Goal: Transaction & Acquisition: Book appointment/travel/reservation

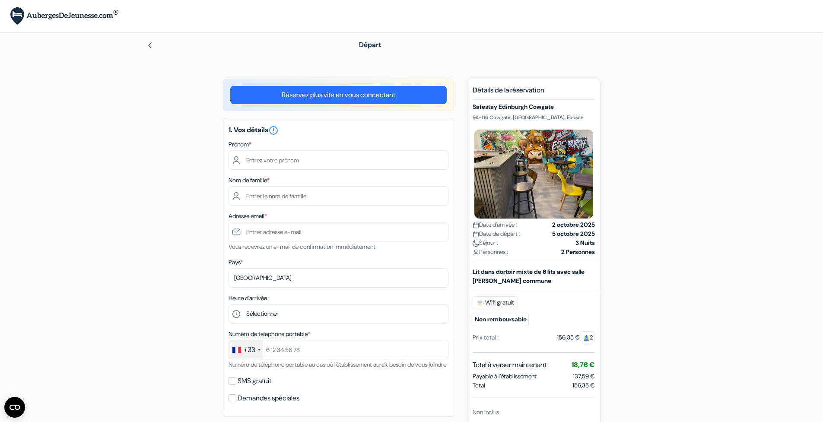
scroll to position [383, 0]
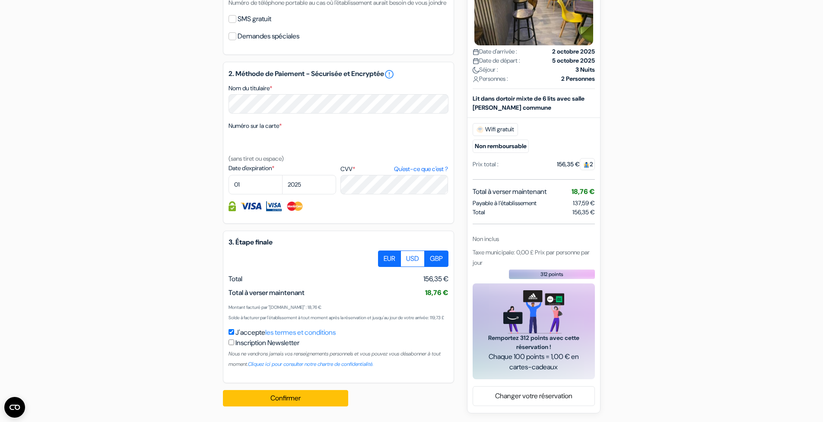
click at [434, 250] on label "GBP" at bounding box center [436, 258] width 24 height 16
click at [384, 250] on input "GBP" at bounding box center [381, 253] width 6 height 6
radio input "true"
click at [389, 250] on label "EUR" at bounding box center [389, 258] width 23 height 16
click at [384, 250] on input "EUR" at bounding box center [381, 253] width 6 height 6
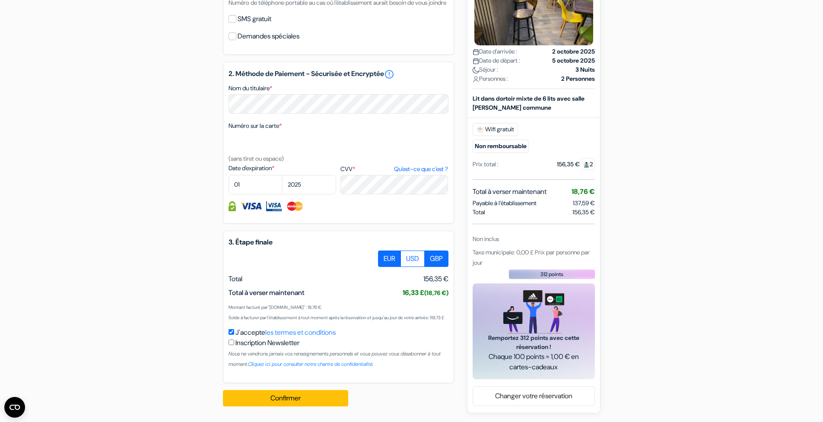
radio input "true"
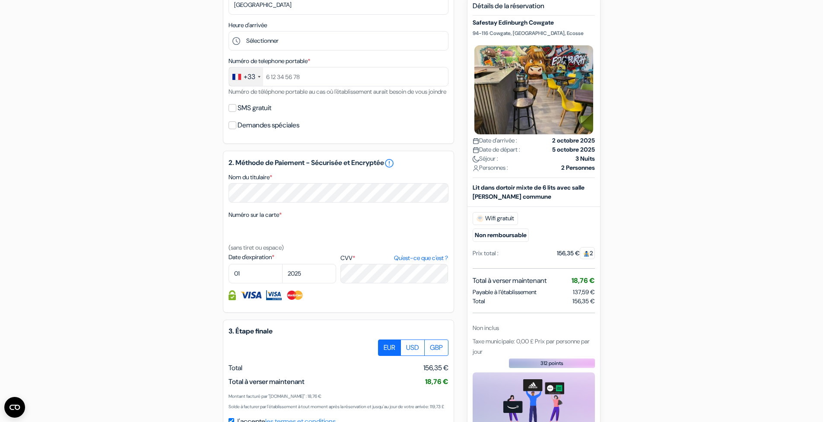
scroll to position [354, 0]
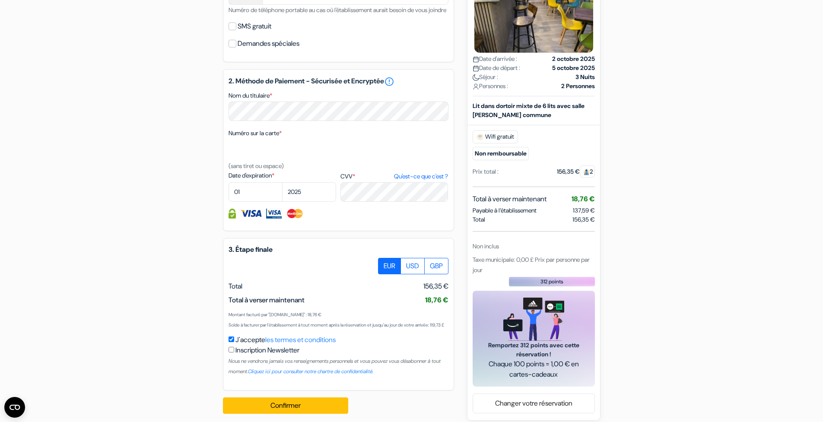
click at [592, 177] on span "2" at bounding box center [586, 171] width 15 height 12
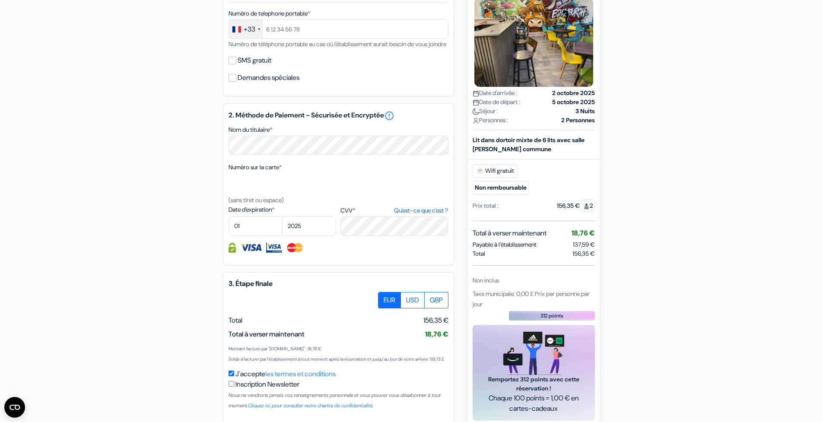
scroll to position [303, 0]
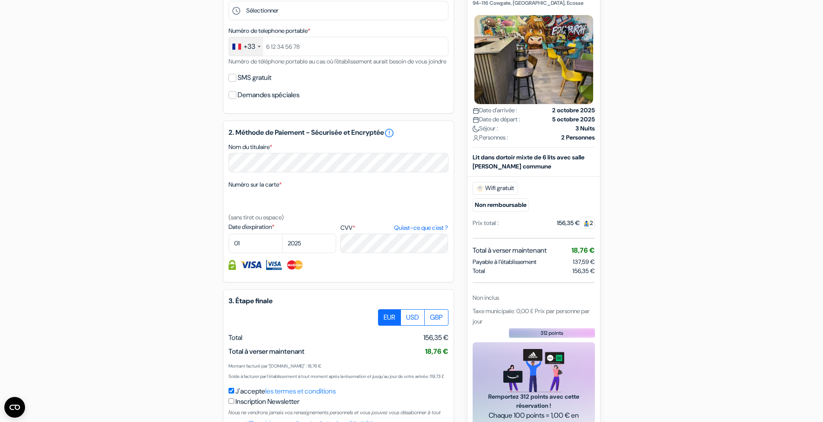
drag, startPoint x: 592, startPoint y: 243, endPoint x: 585, endPoint y: 241, distance: 7.1
click at [585, 228] on span "2" at bounding box center [586, 222] width 15 height 12
click at [684, 256] on div "add_box Safestay Edinburgh Cowgate 94-116 Cowgate, Édimbourg, Ecosse Détails de…" at bounding box center [412, 123] width 570 height 696
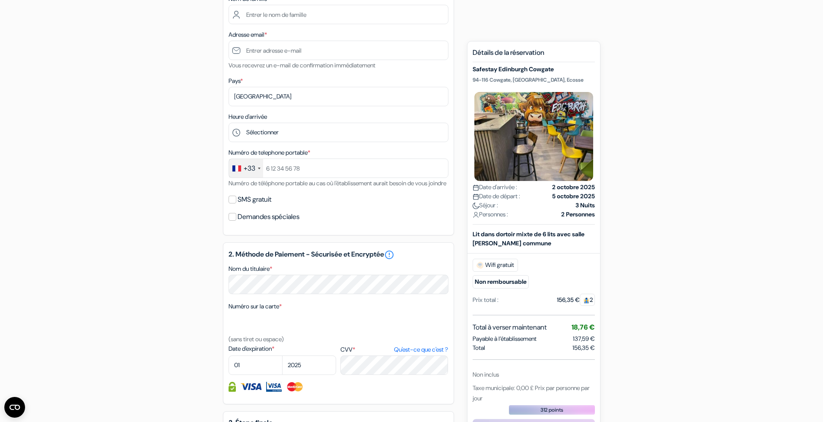
scroll to position [0, 0]
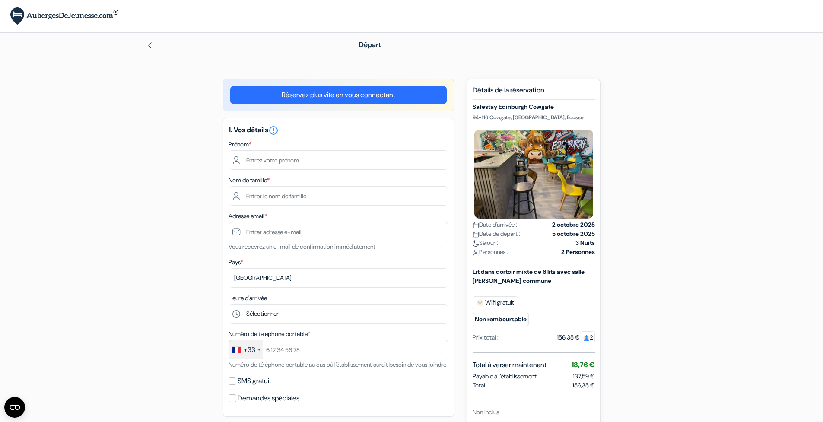
click at [146, 45] on div "Départ" at bounding box center [412, 45] width 570 height 24
click at [152, 46] on img at bounding box center [149, 45] width 7 height 7
click at [286, 159] on input "text" at bounding box center [338, 159] width 220 height 19
type input "[PERSON_NAME]"
type input "Grivault"
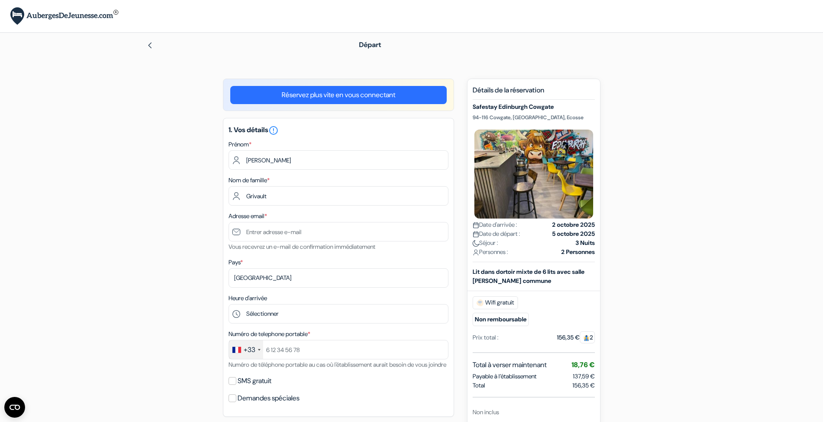
click at [124, 192] on form "Départ add_box Safestay Edinburgh Cowgate 94-116 Cowgate, Édimbourg, Ecosse Dét…" at bounding box center [411, 393] width 823 height 721
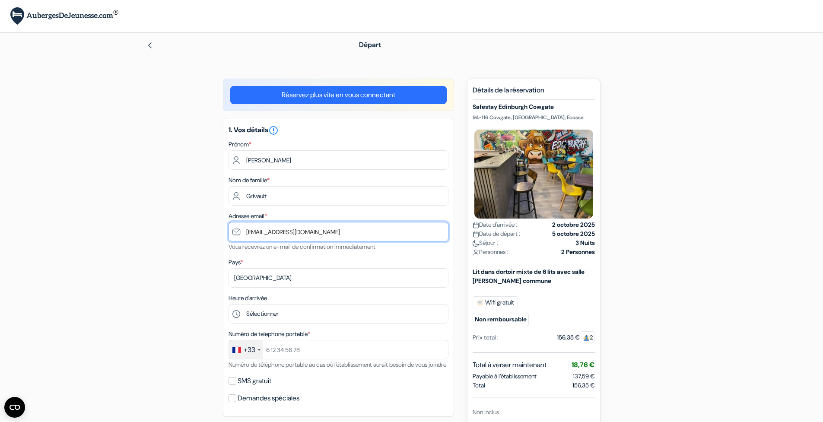
type input "grivaultnathan@gmail.com"
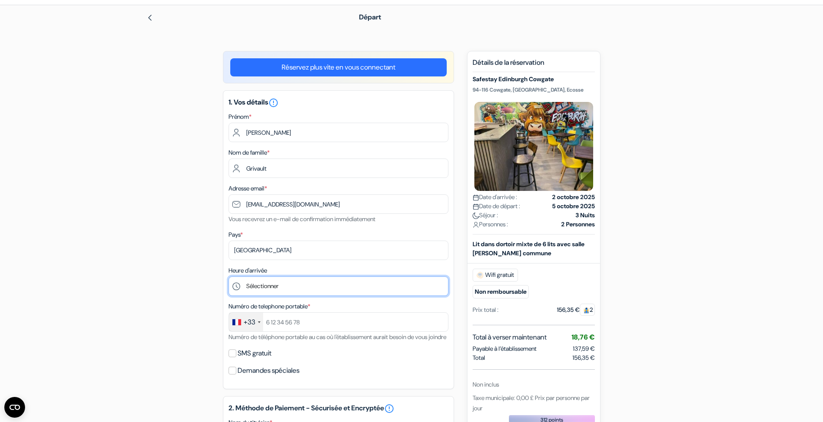
scroll to position [74, 0]
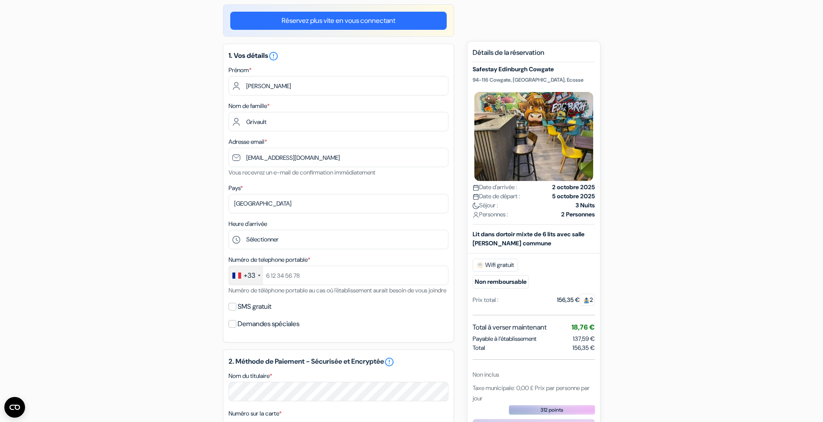
click at [632, 1] on div "Départ add_box Safestay Edinburgh Cowgate 94-116 Cowgate, Édimbourg, Ecosse Dét…" at bounding box center [412, 319] width 570 height 721
select select "11"
type input "625095120"
click at [267, 313] on label "SMS gratuit" at bounding box center [254, 307] width 34 height 12
click at [236, 310] on input "SMS gratuit" at bounding box center [232, 307] width 8 height 8
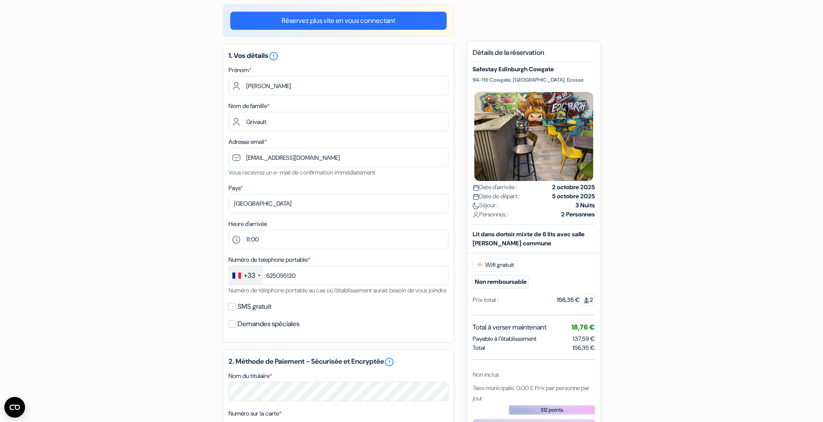
checkbox input "true"
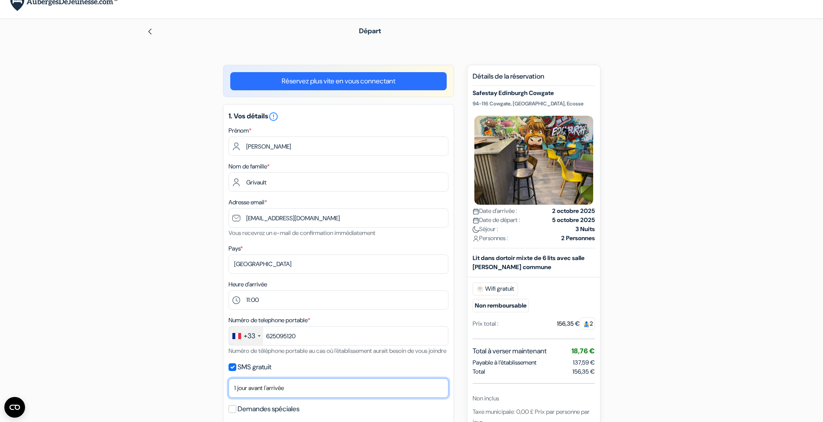
scroll to position [0, 0]
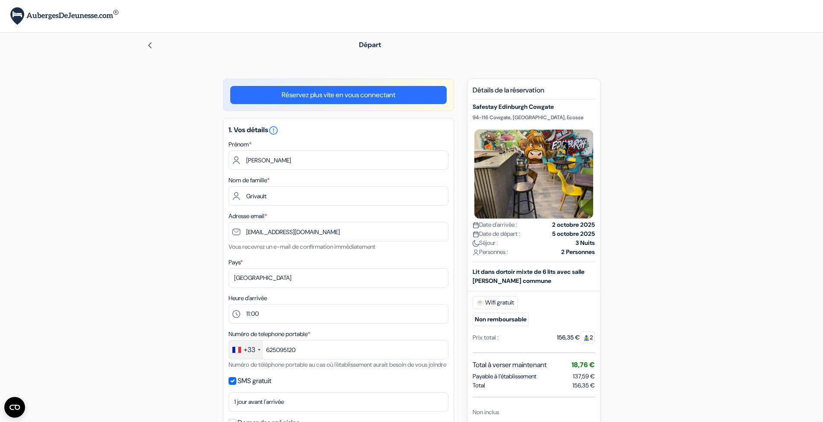
click at [148, 43] on img at bounding box center [149, 45] width 7 height 7
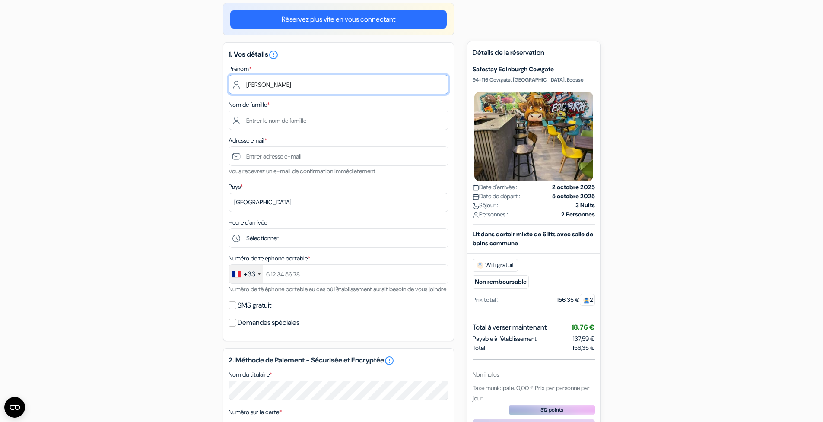
type input "Nathan"
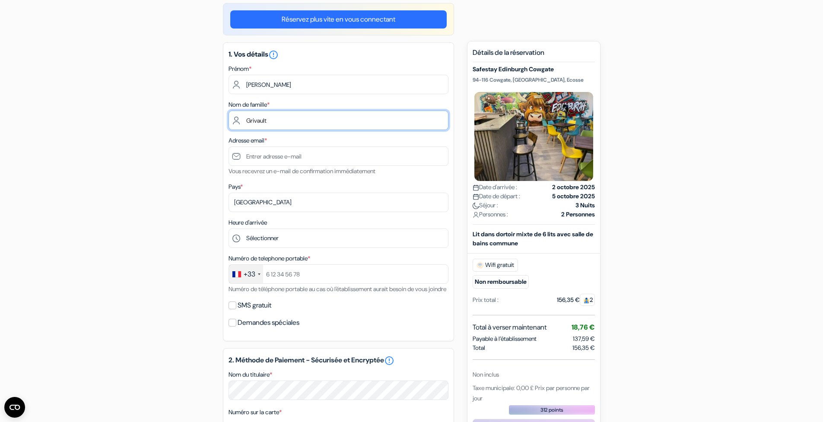
type input "Grivault"
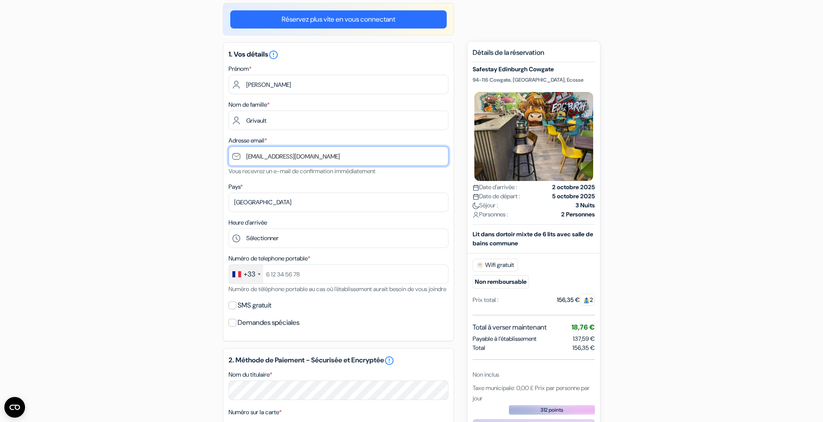
scroll to position [77, 0]
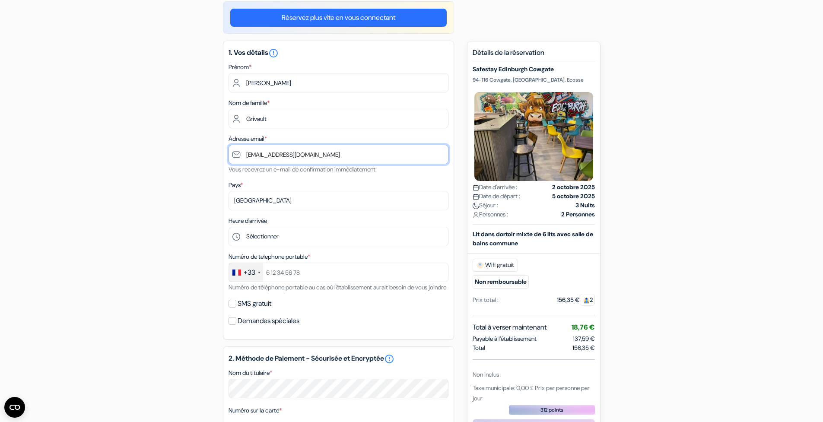
type input "grivaultnathan@gmail.com"
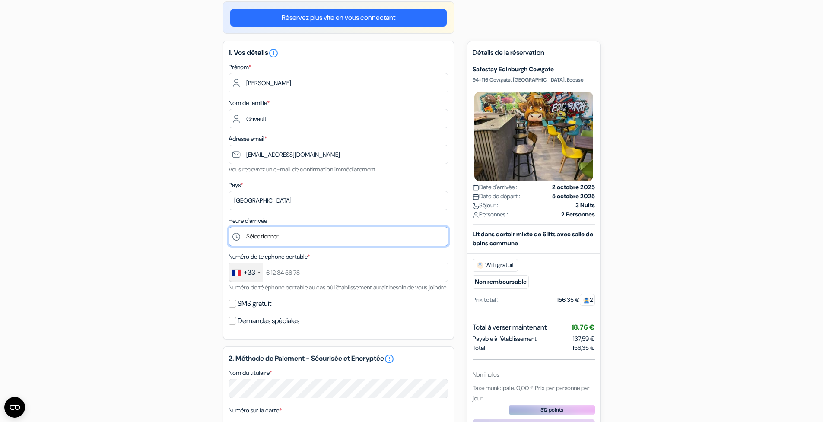
select select "15"
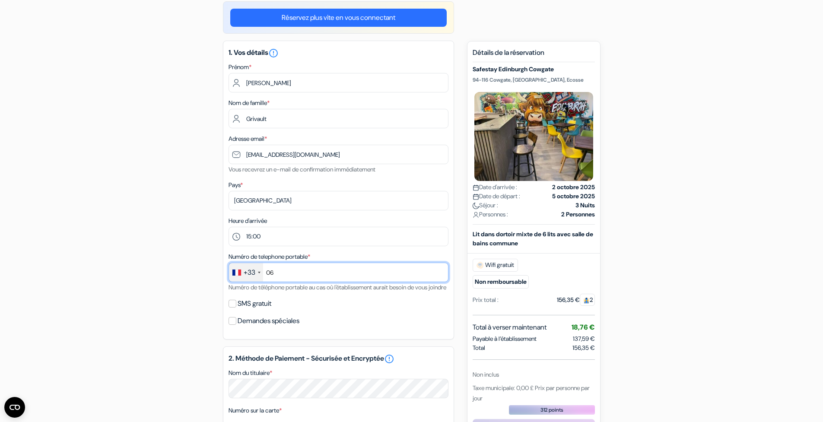
type input "0"
type input "625095120"
click at [255, 310] on label "SMS gratuit" at bounding box center [254, 304] width 34 height 12
click at [236, 307] on input "SMS gratuit" at bounding box center [232, 304] width 8 height 8
checkbox input "true"
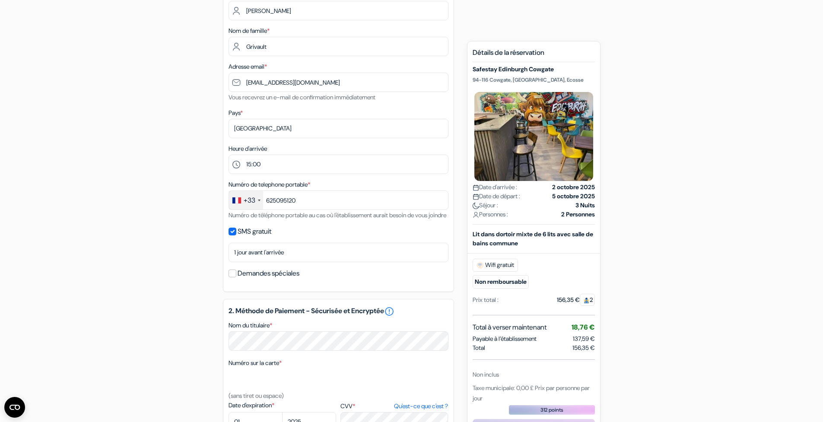
scroll to position [212, 0]
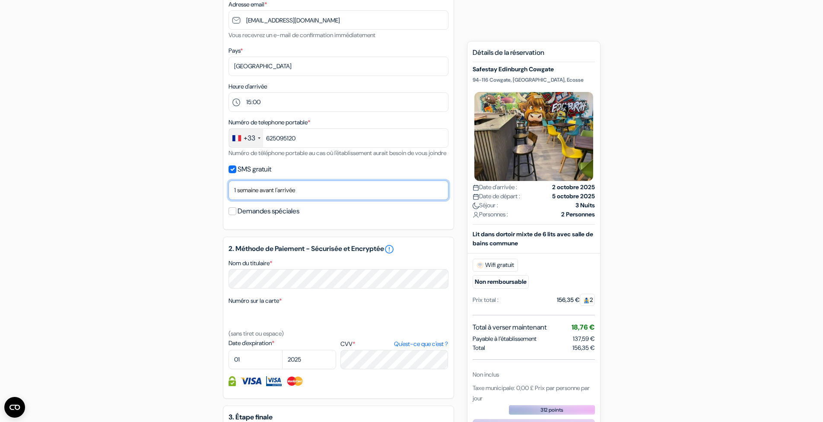
select select "2"
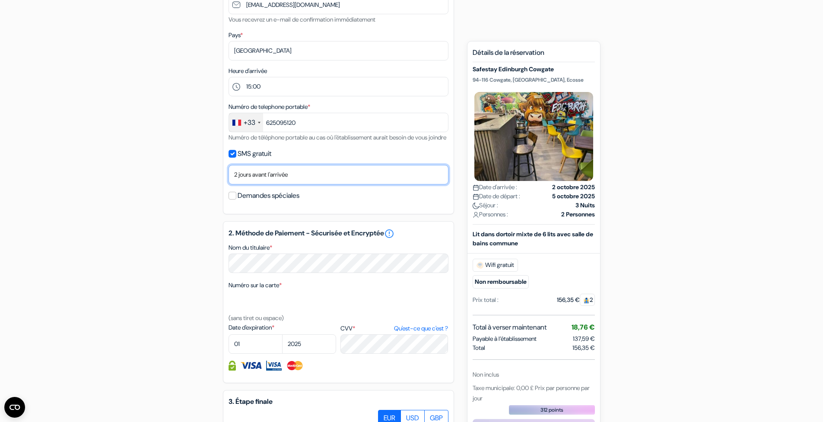
scroll to position [270, 0]
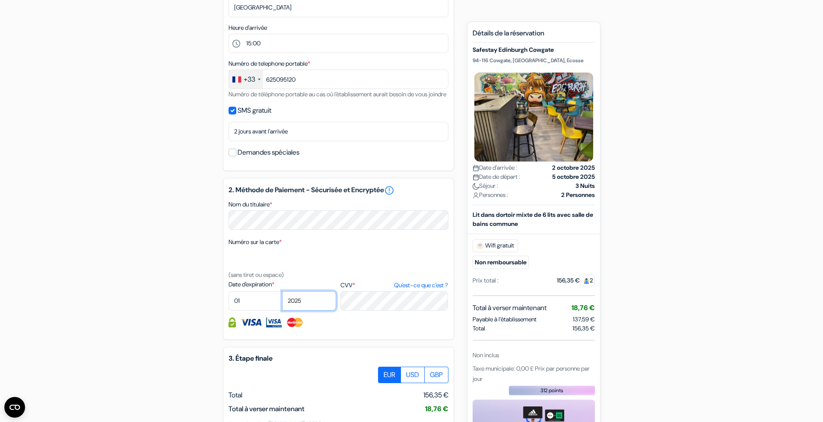
select select "2029"
click at [383, 310] on div "Date d'expiration * 01 02 03 04 05 06 07 08 09 10 [DATE] 2026 2027 2028 *" at bounding box center [338, 295] width 220 height 31
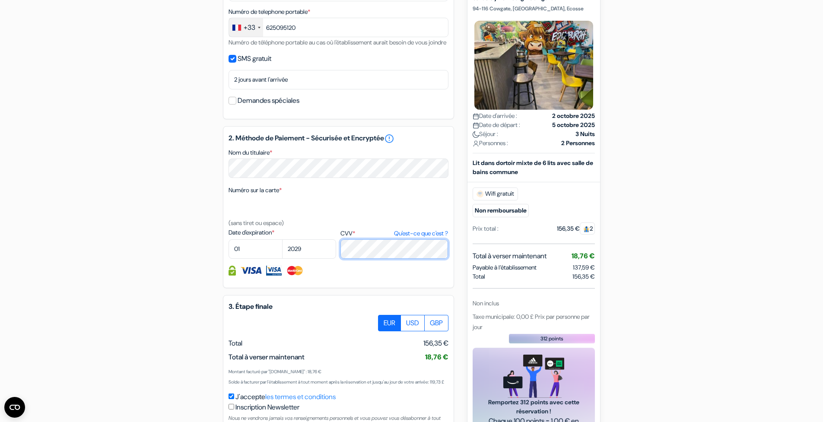
scroll to position [407, 0]
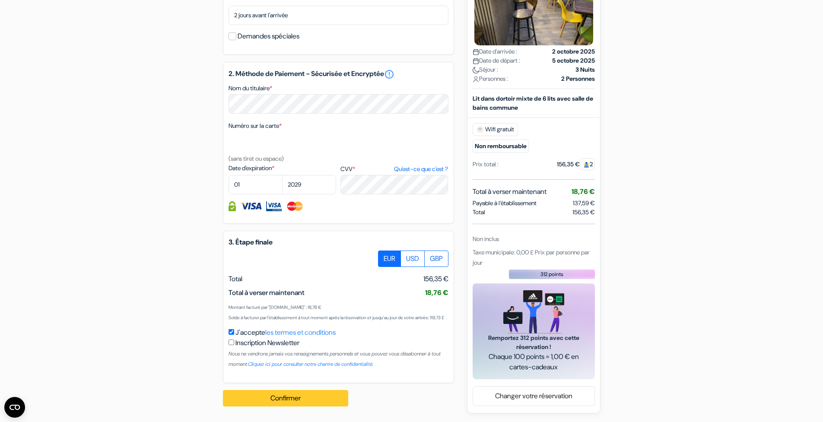
click at [334, 400] on button "Confirmer Loading..." at bounding box center [285, 398] width 125 height 16
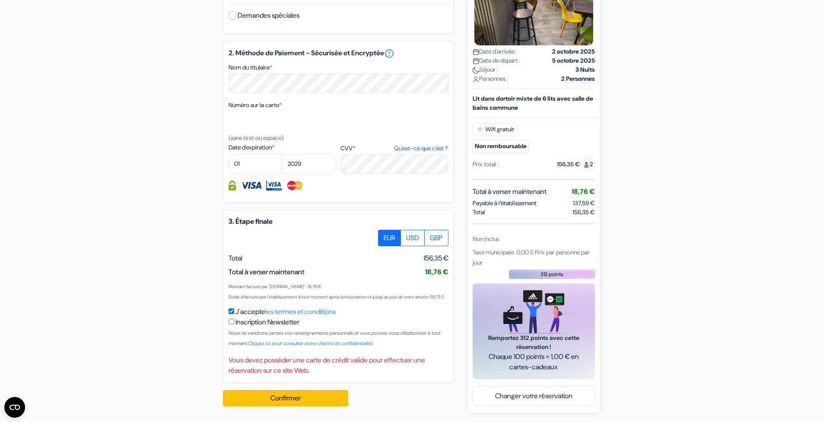
scroll to position [425, 0]
click at [333, 180] on div at bounding box center [338, 185] width 220 height 10
click at [419, 144] on link "Qu'est-ce que c'est ?" at bounding box center [421, 148] width 54 height 9
click at [301, 182] on img at bounding box center [295, 185] width 18 height 10
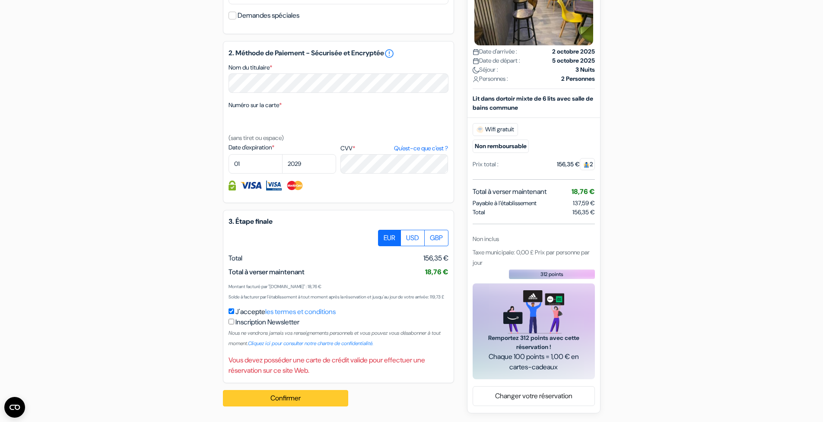
click at [318, 396] on button "Confirmer Loading..." at bounding box center [285, 398] width 125 height 16
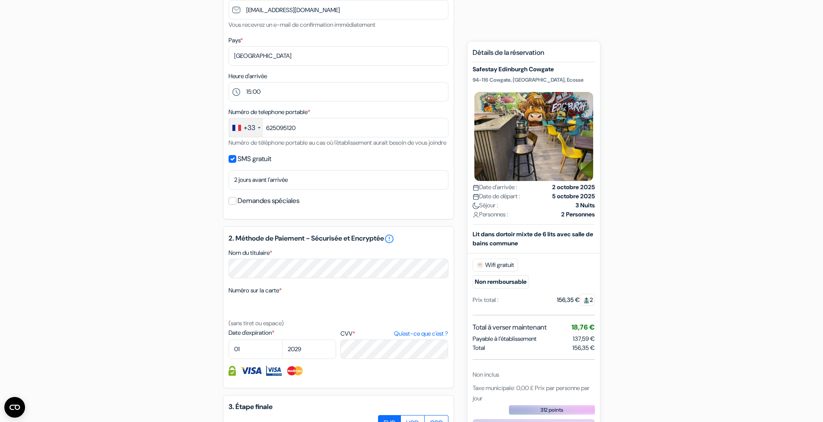
scroll to position [237, 0]
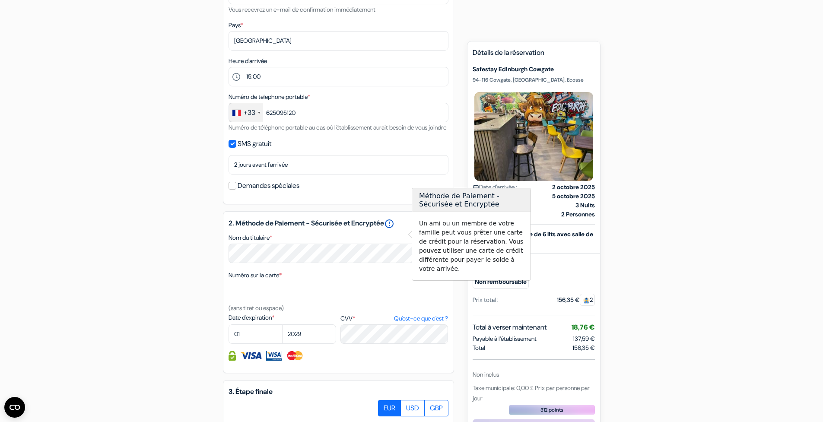
click at [394, 229] on link "error_outline" at bounding box center [389, 223] width 10 height 10
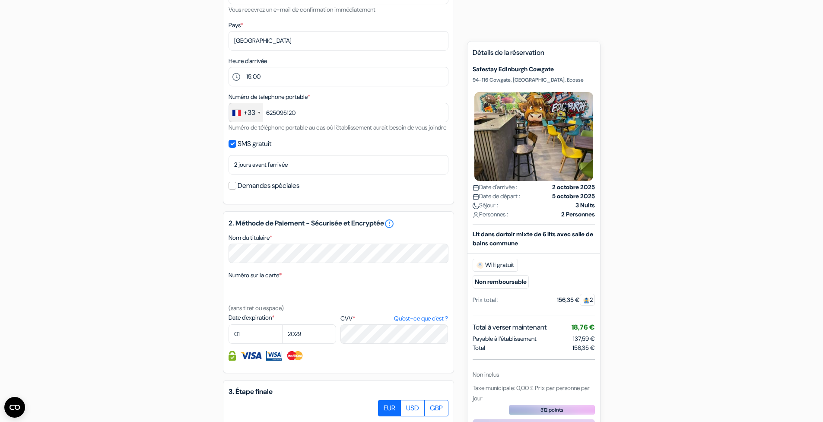
scroll to position [239, 0]
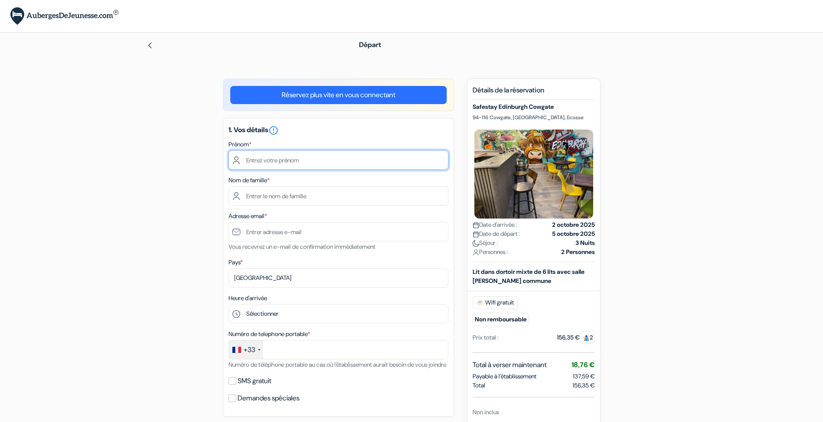
click at [327, 161] on input "text" at bounding box center [338, 159] width 220 height 19
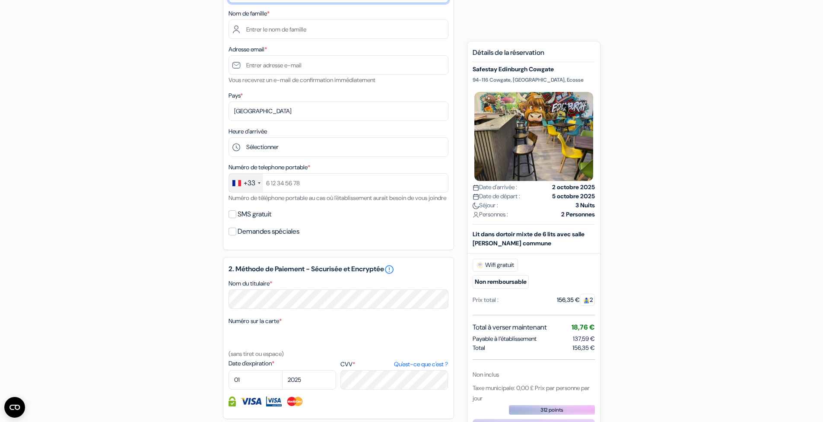
scroll to position [85, 0]
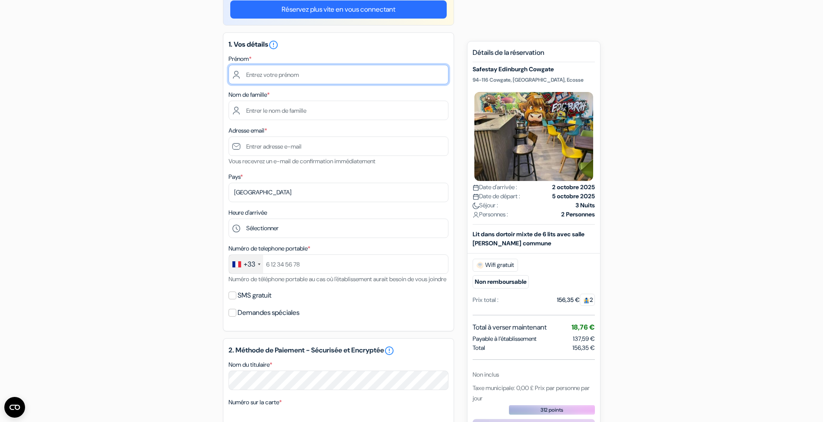
click at [435, 77] on input "text" at bounding box center [338, 74] width 220 height 19
click at [443, 72] on input "text" at bounding box center [338, 74] width 220 height 19
click at [439, 76] on input "text" at bounding box center [338, 74] width 220 height 19
type input "Nathan"
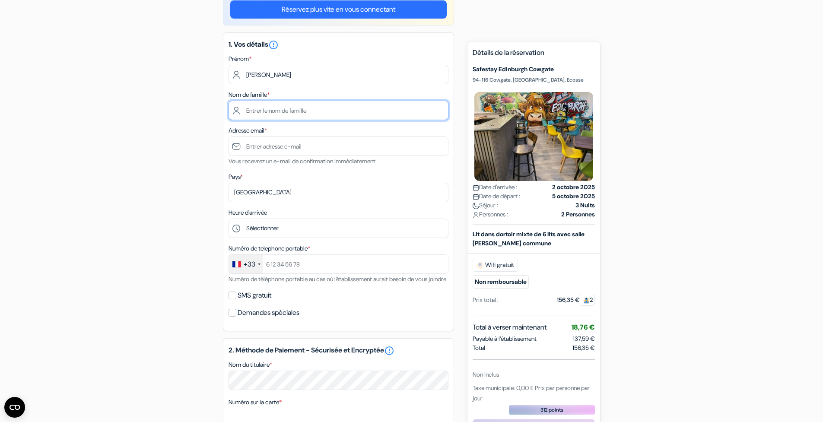
type input "Grivault"
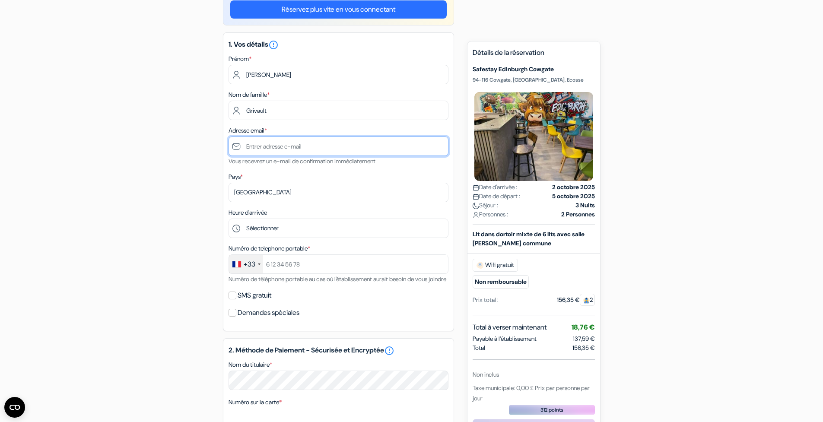
click at [286, 151] on input "text" at bounding box center [338, 145] width 220 height 19
type input "grivaultnathan@gmail.com"
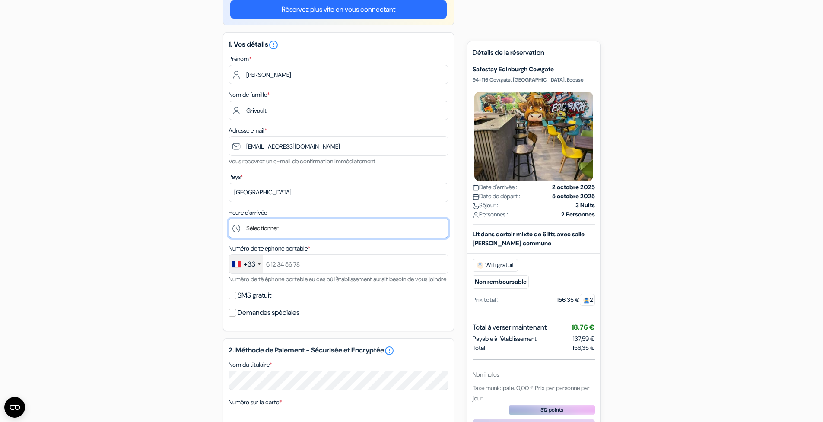
select select "15"
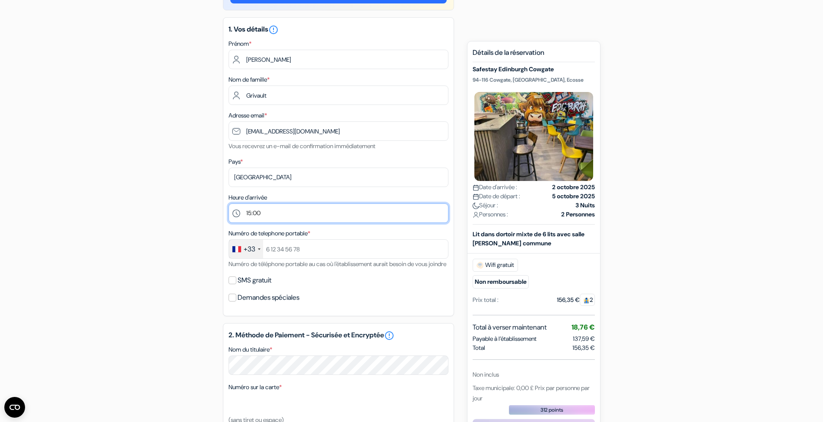
scroll to position [148, 0]
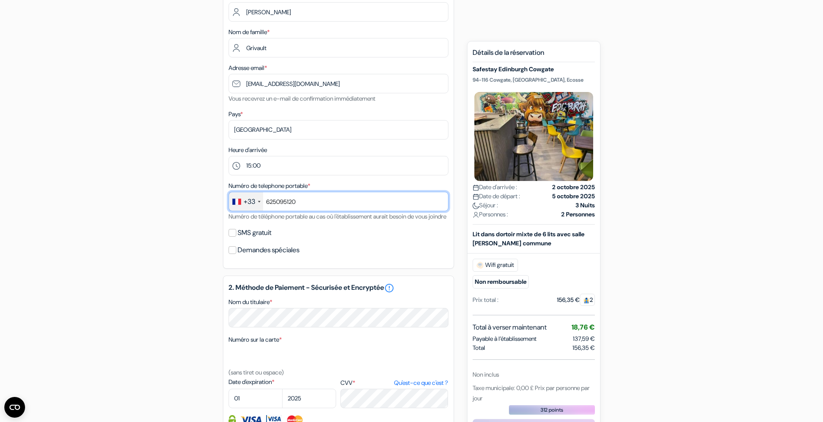
type input "625095120"
click at [237, 239] on div "SMS gratuit" at bounding box center [338, 233] width 220 height 12
click at [232, 237] on input "SMS gratuit" at bounding box center [232, 233] width 8 height 8
checkbox input "true"
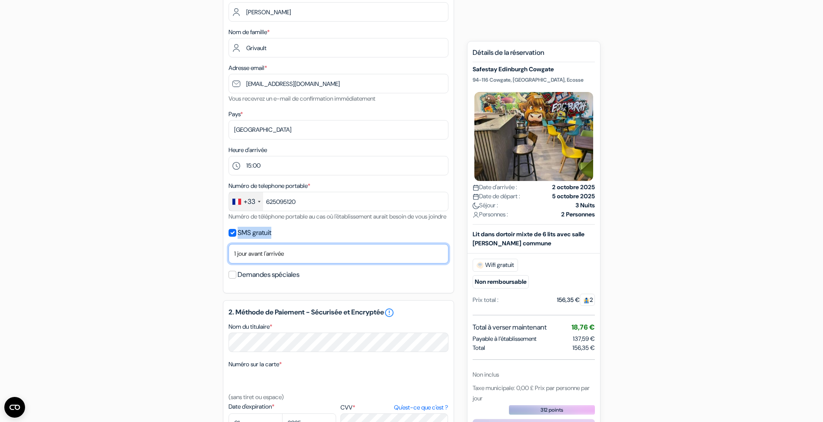
select select "2"
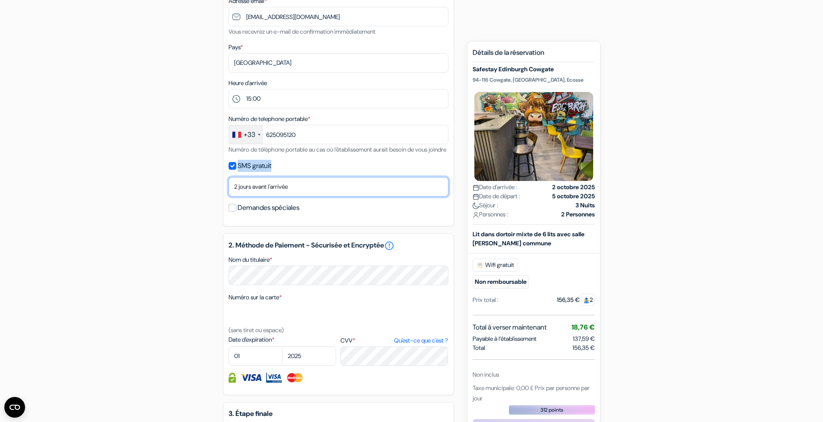
scroll to position [271, 0]
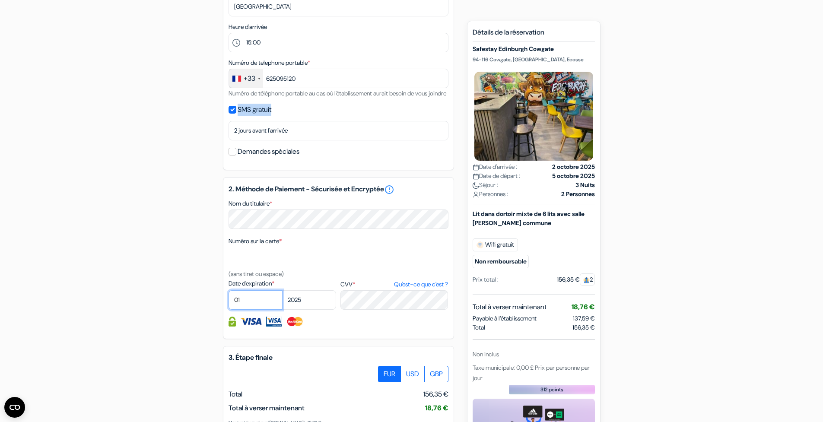
select select "06"
drag, startPoint x: 266, startPoint y: 312, endPoint x: 315, endPoint y: 303, distance: 50.1
click at [315, 303] on div "01 02 03 04 05 06 07 08 09 10 [DATE] 2026 2027 2028 2029 2030 2031 2032" at bounding box center [282, 299] width 108 height 19
select select "2029"
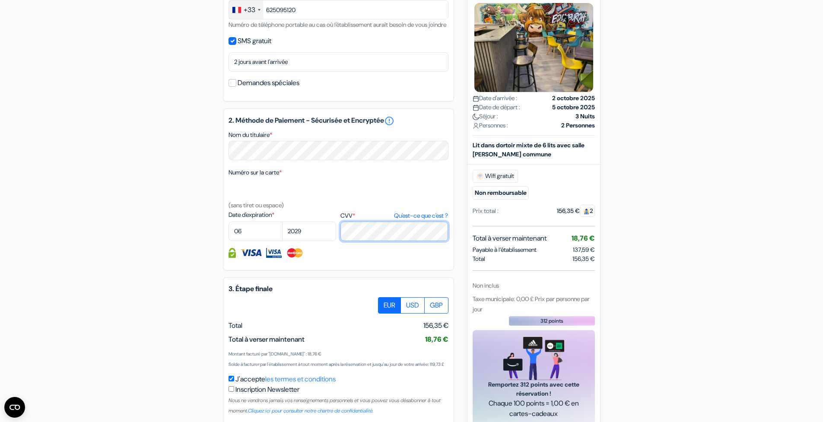
scroll to position [407, 0]
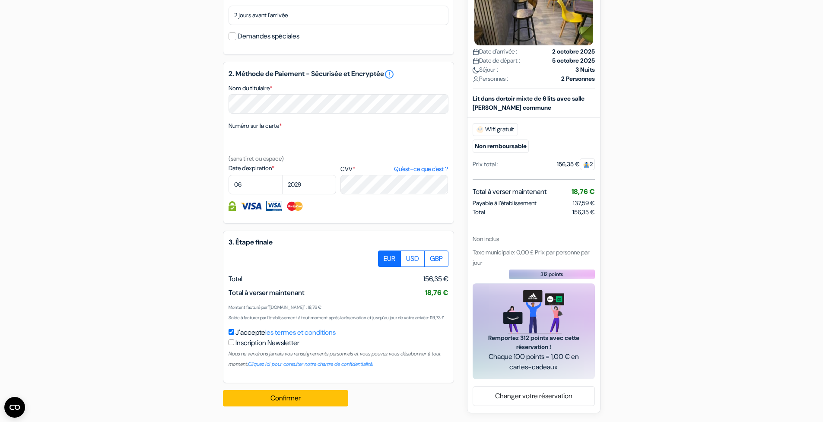
click at [269, 218] on div "Réservez plus vite en vous connectant 1. Vos détails error_outline Prénom * Nat…" at bounding box center [338, 37] width 231 height 691
click at [295, 397] on button "Confirmer Loading..." at bounding box center [285, 398] width 125 height 16
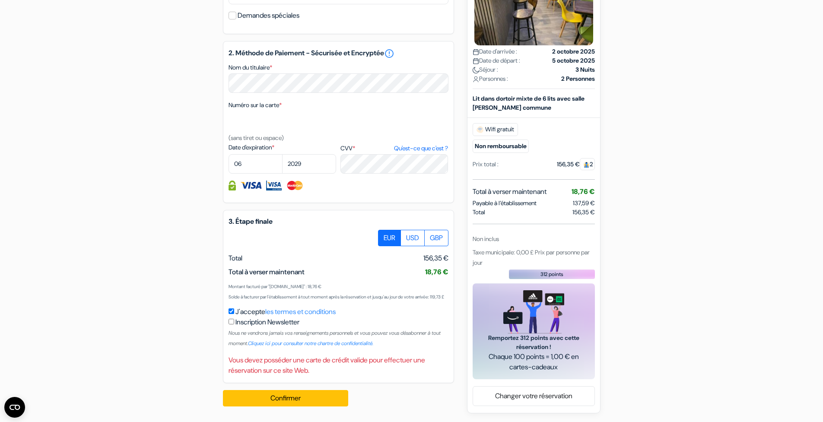
click at [323, 118] on div "Numéro sur la carte * (sans tiret ou espace)" at bounding box center [338, 121] width 220 height 43
select select "05"
select select "2028"
click at [340, 170] on div "Date d'expiration * 01 02 03 04 05 06 07 08 09 10 [DATE] 2026 2027 2028 *" at bounding box center [338, 158] width 220 height 31
click at [396, 190] on div at bounding box center [338, 185] width 220 height 10
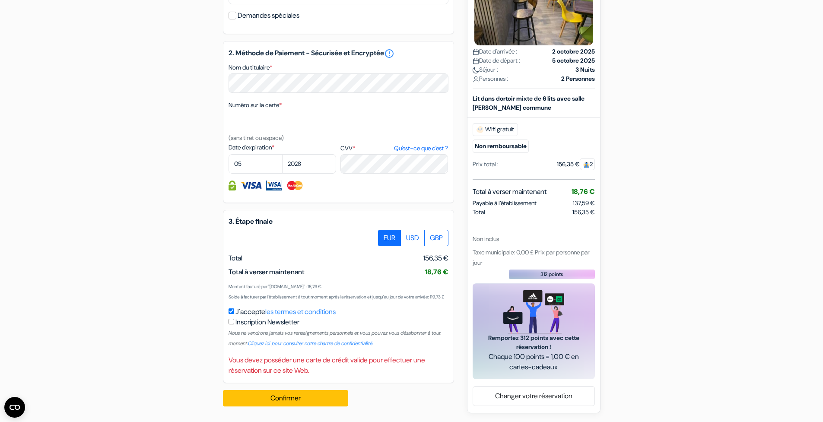
scroll to position [428, 0]
click at [272, 80] on div "2. Méthode de Paiement - Sécurisée et Encryptée error_outline Nom du titulaire …" at bounding box center [338, 122] width 231 height 162
click at [328, 168] on div "2. Méthode de Paiement - Sécurisée et Encryptée error_outline Nom du titulaire …" at bounding box center [338, 122] width 231 height 162
click at [330, 398] on button "Confirmer Loading..." at bounding box center [285, 398] width 125 height 16
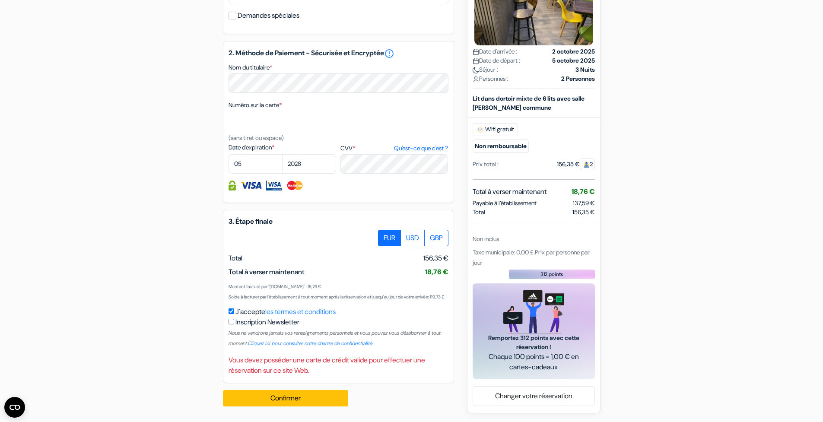
click at [262, 327] on label "Inscription Newsletter" at bounding box center [267, 322] width 64 height 10
click at [234, 314] on input "J'accepte les termes et conditions" at bounding box center [231, 311] width 6 height 6
click at [245, 327] on label "Inscription Newsletter" at bounding box center [267, 322] width 64 height 10
click at [234, 314] on input "J'accepte les termes et conditions" at bounding box center [231, 311] width 6 height 6
checkbox input "true"
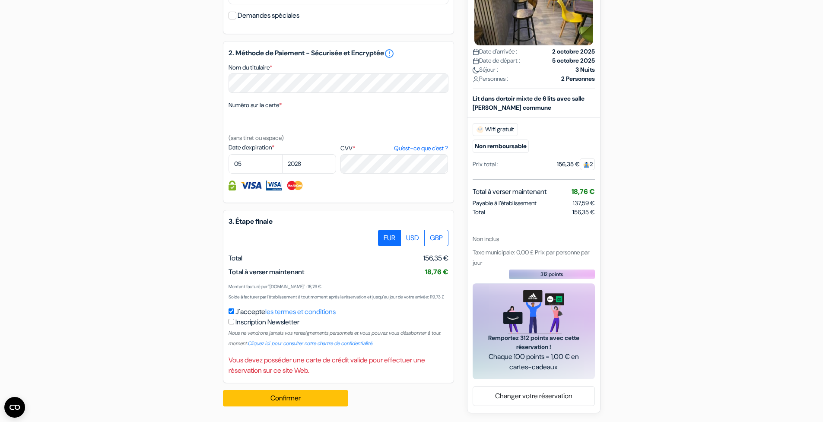
click at [234, 342] on div "Inscription Newsletter Nous ne vendrons jamais vos renseignements personnels et…" at bounding box center [338, 332] width 220 height 31
click at [232, 324] on input "checkbox" at bounding box center [231, 322] width 6 height 6
checkbox input "true"
click at [291, 393] on button "Confirmer Loading..." at bounding box center [285, 398] width 125 height 16
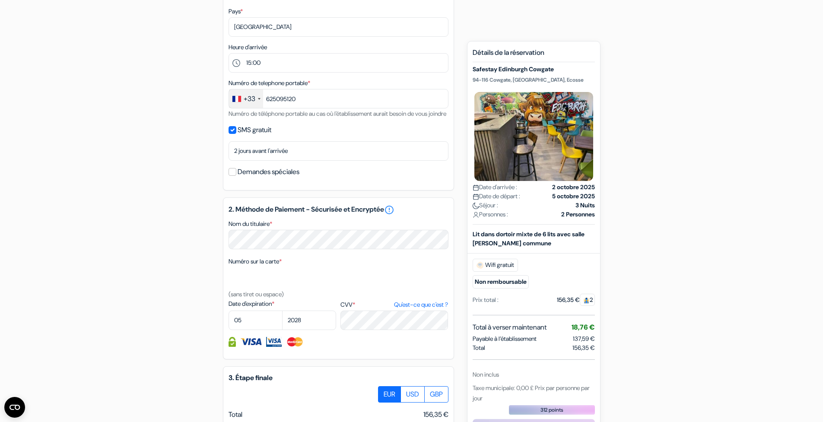
scroll to position [400, 0]
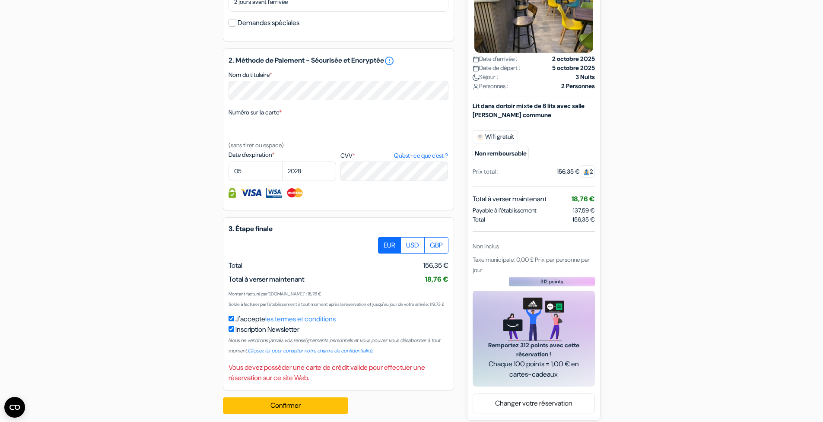
click at [289, 198] on img at bounding box center [295, 193] width 18 height 10
click at [238, 198] on div at bounding box center [338, 193] width 220 height 10
click at [359, 210] on div "2. Méthode de Paiement - Sécurisée et Encryptée error_outline Nom du titulaire …" at bounding box center [338, 129] width 231 height 162
drag, startPoint x: 310, startPoint y: 201, endPoint x: 403, endPoint y: 209, distance: 93.6
click at [318, 198] on div at bounding box center [338, 193] width 220 height 10
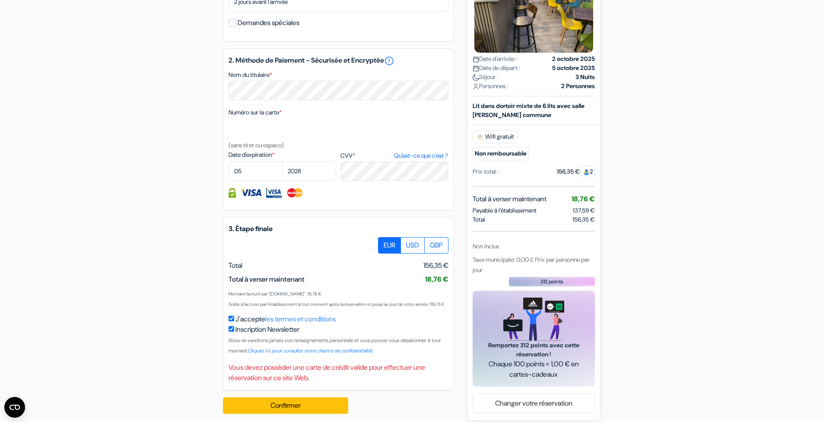
click at [419, 210] on div "2. Méthode de Paiement - Sécurisée et Encryptée error_outline Nom du titulaire …" at bounding box center [338, 129] width 231 height 162
click at [436, 150] on div "Numéro sur la carte * (sans tiret ou espace)" at bounding box center [338, 128] width 220 height 43
click at [247, 149] on small "(sans tiret ou espace)" at bounding box center [255, 145] width 55 height 8
click at [250, 79] on div "2. Méthode de Paiement - Sécurisée et Encryptée error_outline Nom du titulaire …" at bounding box center [338, 129] width 231 height 162
click at [382, 66] on h5 "2. Méthode de Paiement - Sécurisée et Encryptée error_outline" at bounding box center [338, 61] width 220 height 10
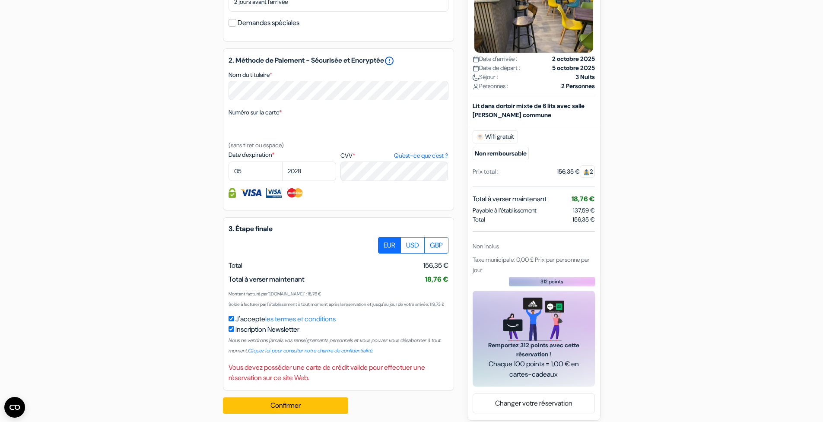
click at [394, 66] on link "error_outline" at bounding box center [389, 61] width 10 height 10
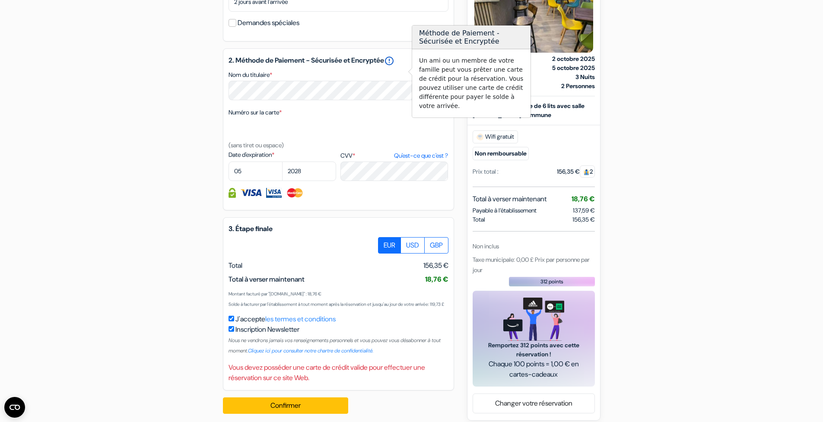
click at [394, 66] on link "error_outline" at bounding box center [389, 61] width 10 height 10
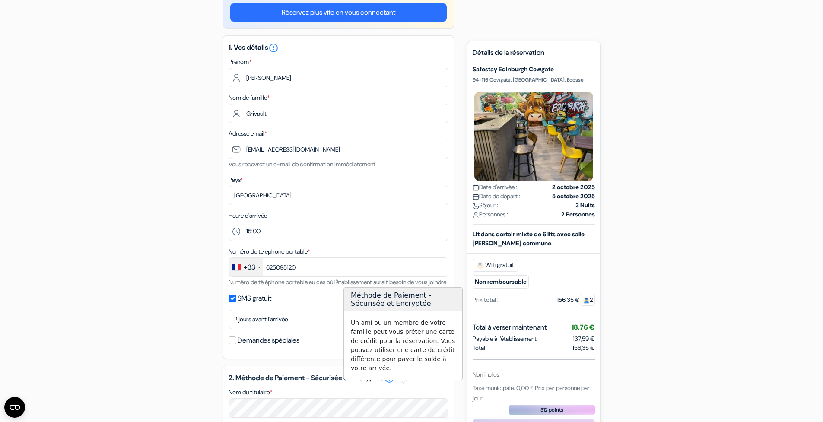
scroll to position [0, 0]
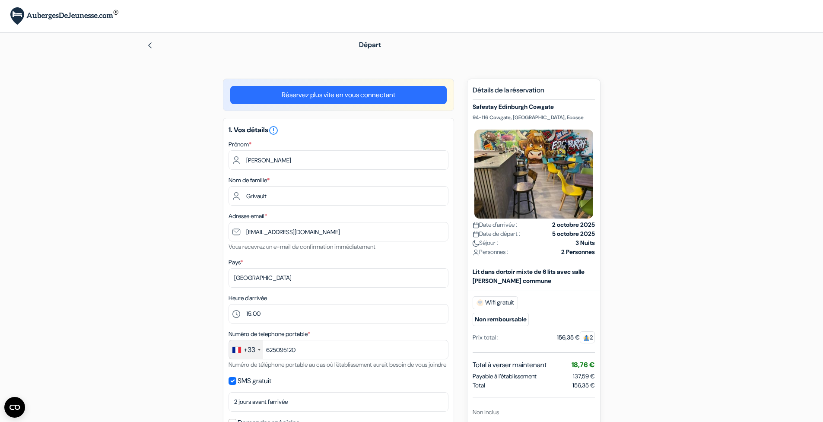
click at [70, 22] on img at bounding box center [64, 16] width 108 height 18
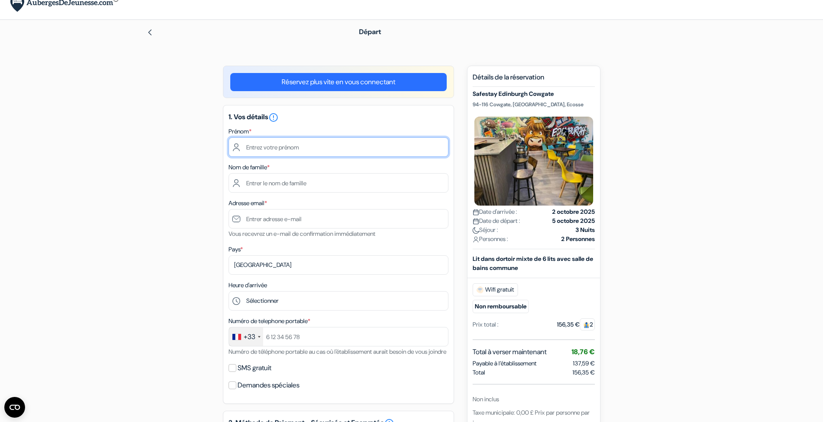
scroll to position [123, 0]
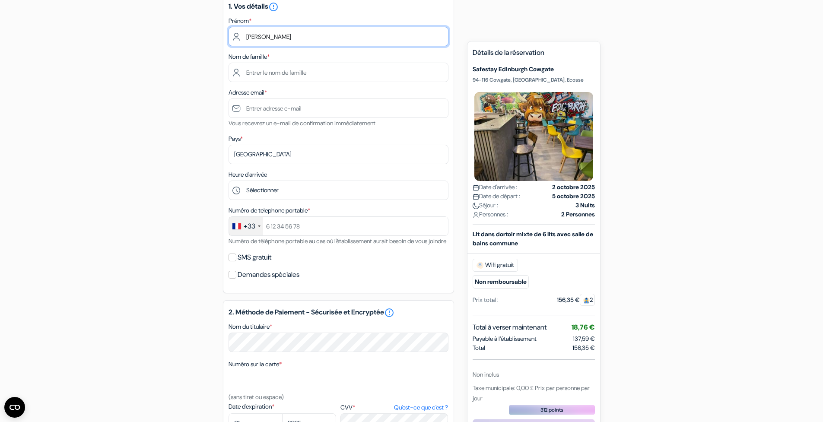
type input "[PERSON_NAME]"
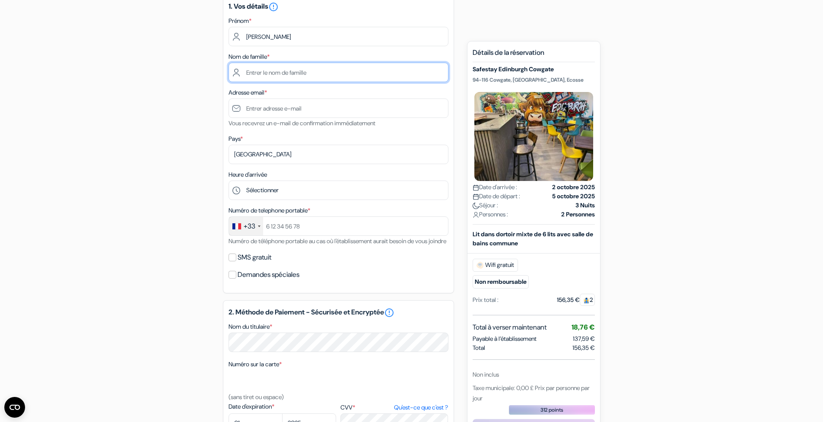
type input "F"
type input "Grivault"
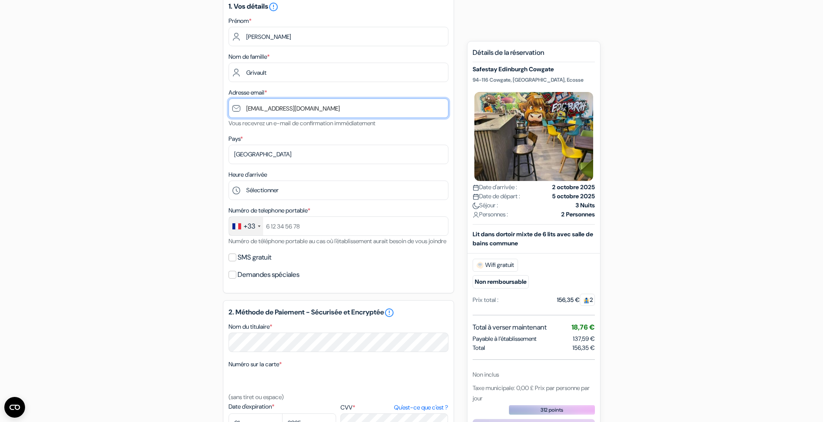
type input "[EMAIL_ADDRESS][DOMAIN_NAME]"
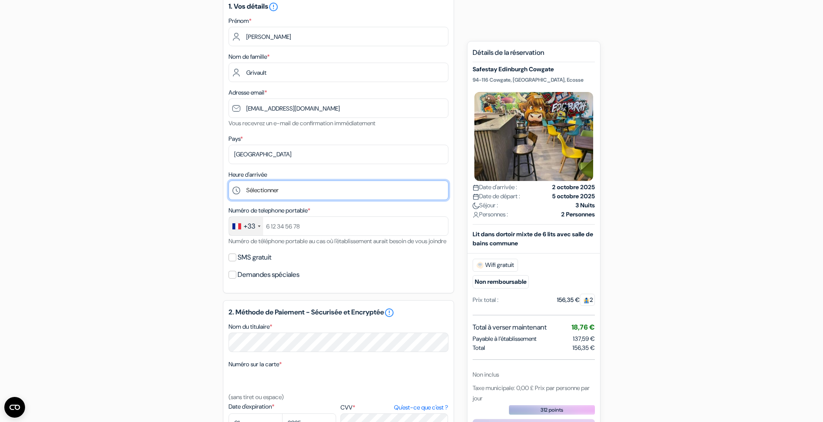
select select "15"
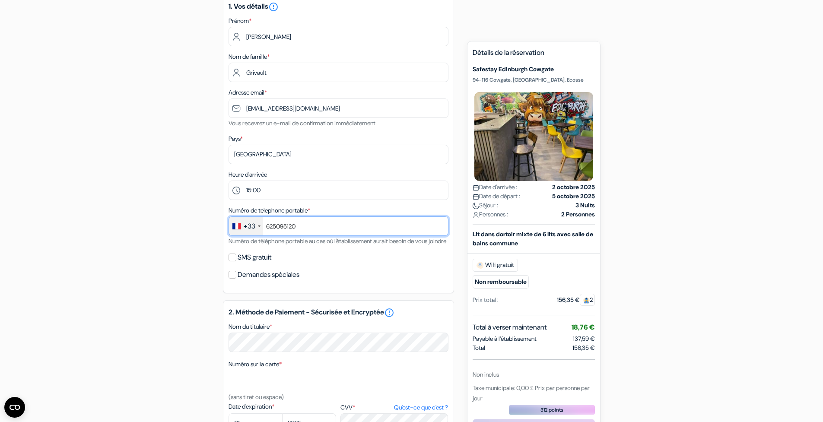
type input "625095120"
click at [270, 263] on label "SMS gratuit" at bounding box center [254, 257] width 34 height 12
click at [236, 261] on input "SMS gratuit" at bounding box center [232, 257] width 8 height 8
checkbox input "true"
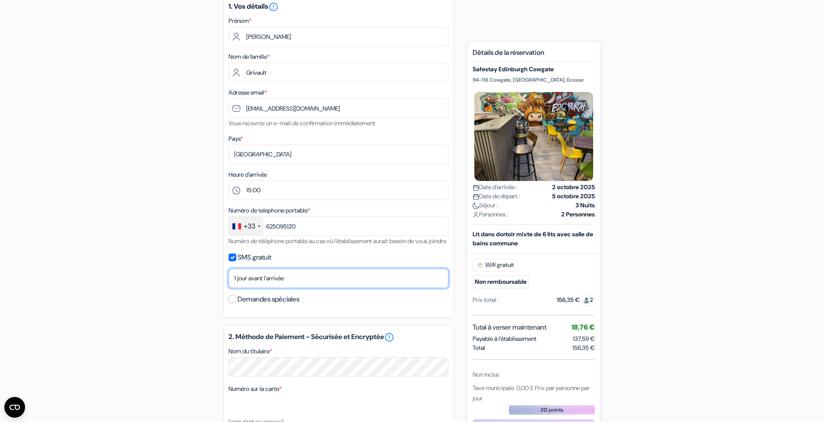
select select "2"
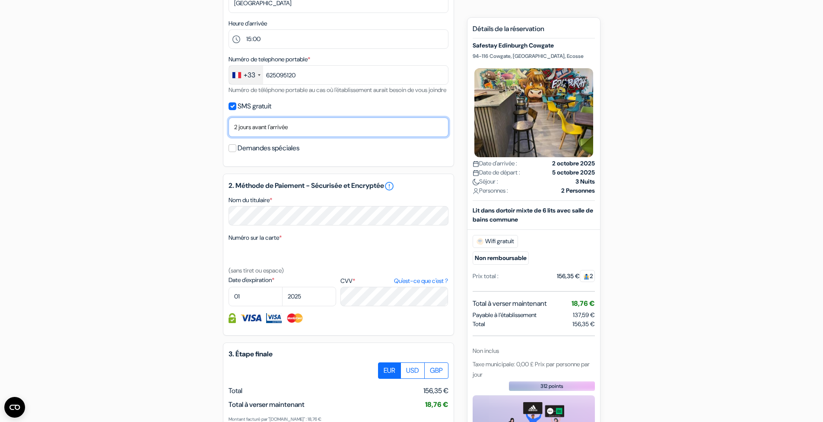
scroll to position [292, 0]
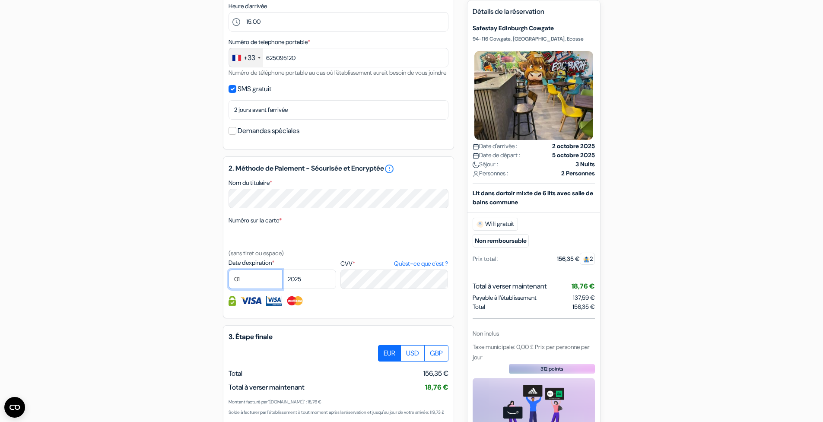
drag, startPoint x: 260, startPoint y: 293, endPoint x: 320, endPoint y: 290, distance: 59.3
click at [320, 289] on div "01 02 03 04 05 06 07 08 09 10 [DATE] 2026 2027 2028 2029 2030 2031 2032" at bounding box center [282, 278] width 108 height 19
select select "2029"
click at [396, 289] on div "Date d'expiration * 01 02 03 04 05 06 07 08 09 10 [DATE] 2026 2027 2028 *" at bounding box center [338, 273] width 220 height 31
click at [392, 306] on div at bounding box center [338, 301] width 220 height 10
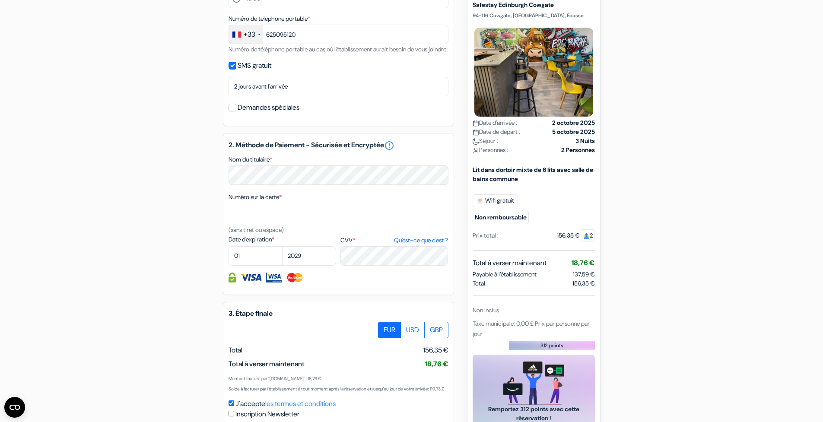
scroll to position [407, 0]
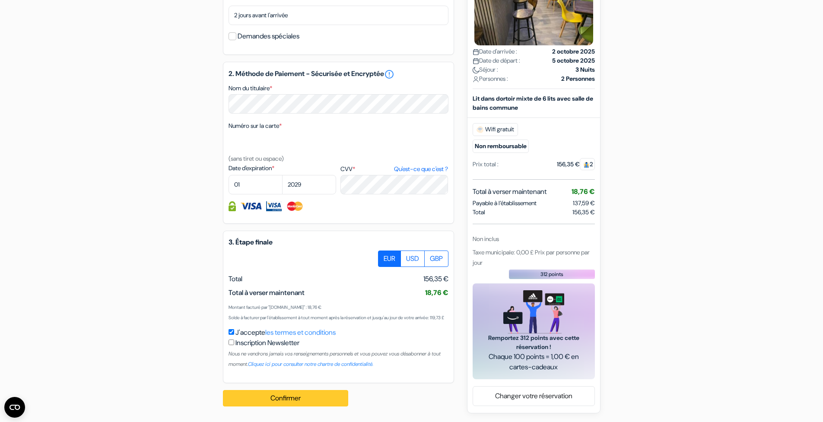
click at [325, 399] on button "Confirmer Loading..." at bounding box center [285, 398] width 125 height 16
